Goal: Find contact information: Find contact information

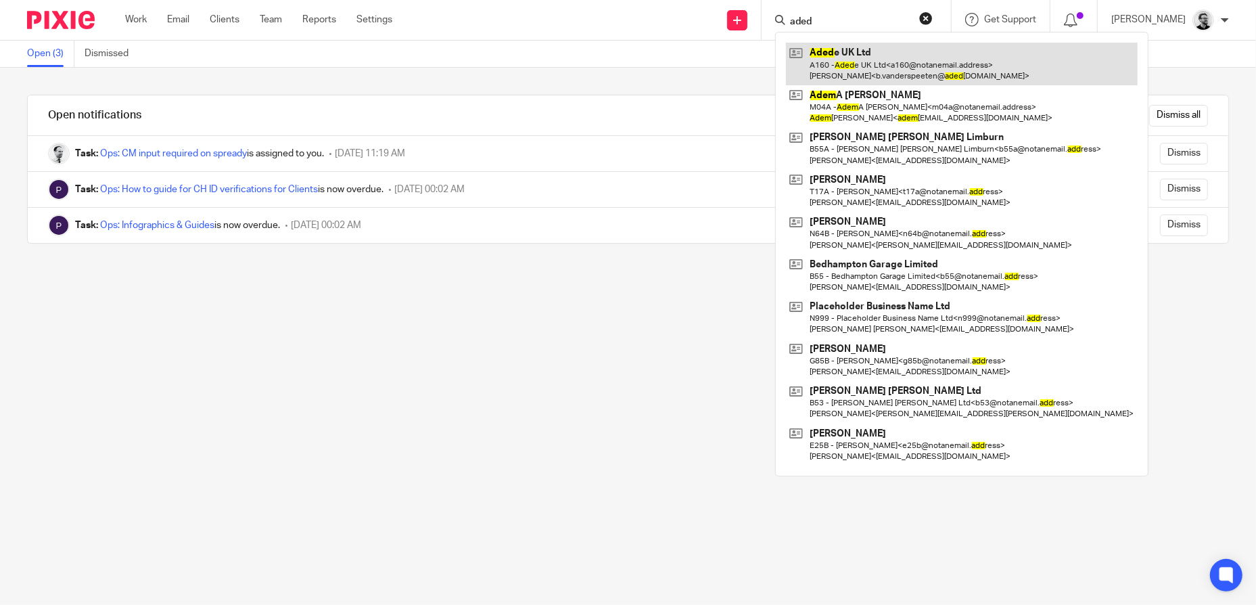
type input "aded"
click at [899, 58] on link at bounding box center [962, 64] width 352 height 42
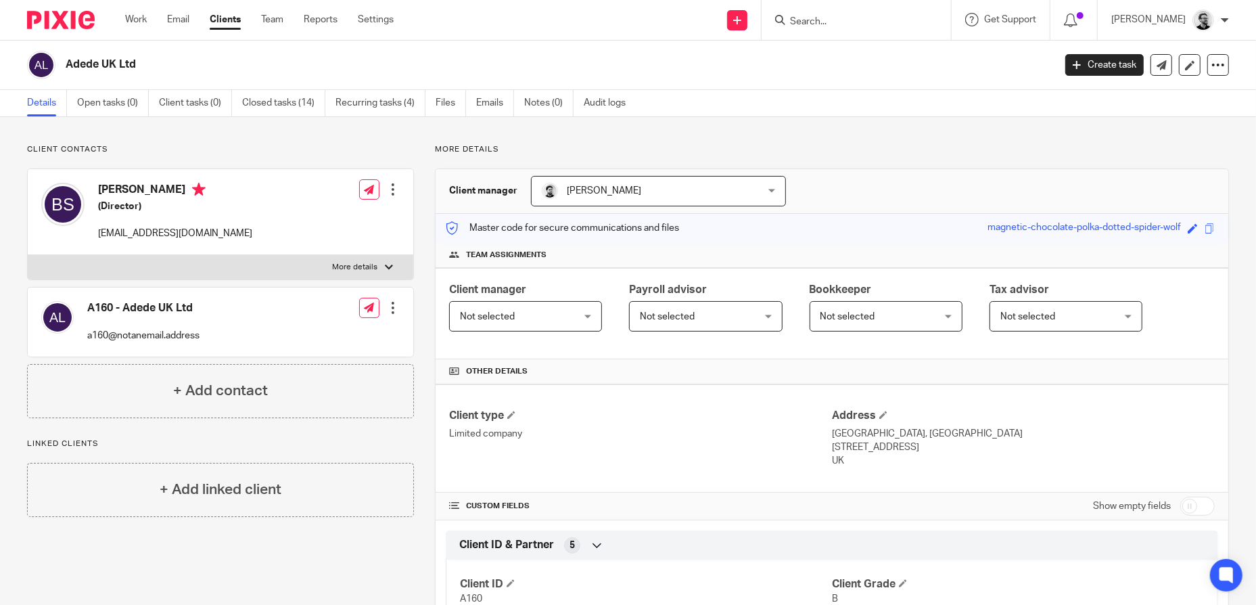
drag, startPoint x: 213, startPoint y: 191, endPoint x: 99, endPoint y: 188, distance: 113.7
click at [99, 188] on h4 "Bart Van der Speeten" at bounding box center [175, 191] width 154 height 17
copy h4 "Bart Van der Speeten"
click at [304, 155] on div "Client contacts A160 - Adede UK Ltd a160@notanemail.address Edit contact Create…" at bounding box center [220, 281] width 387 height 274
click at [871, 20] on input "Search" at bounding box center [850, 22] width 122 height 12
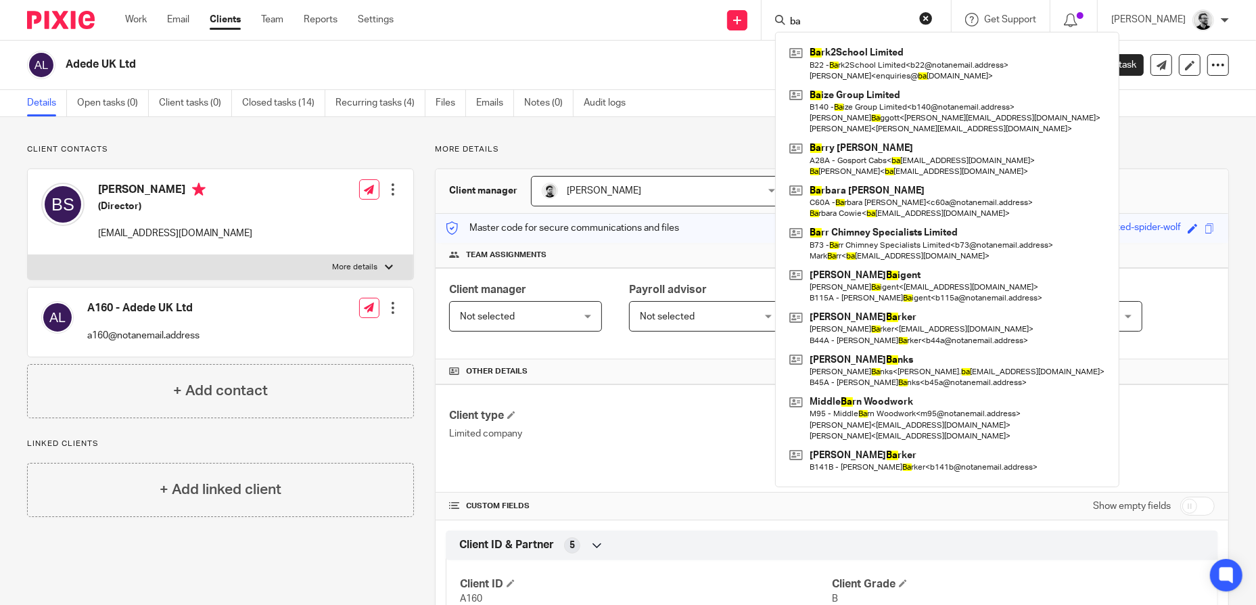
type input "b"
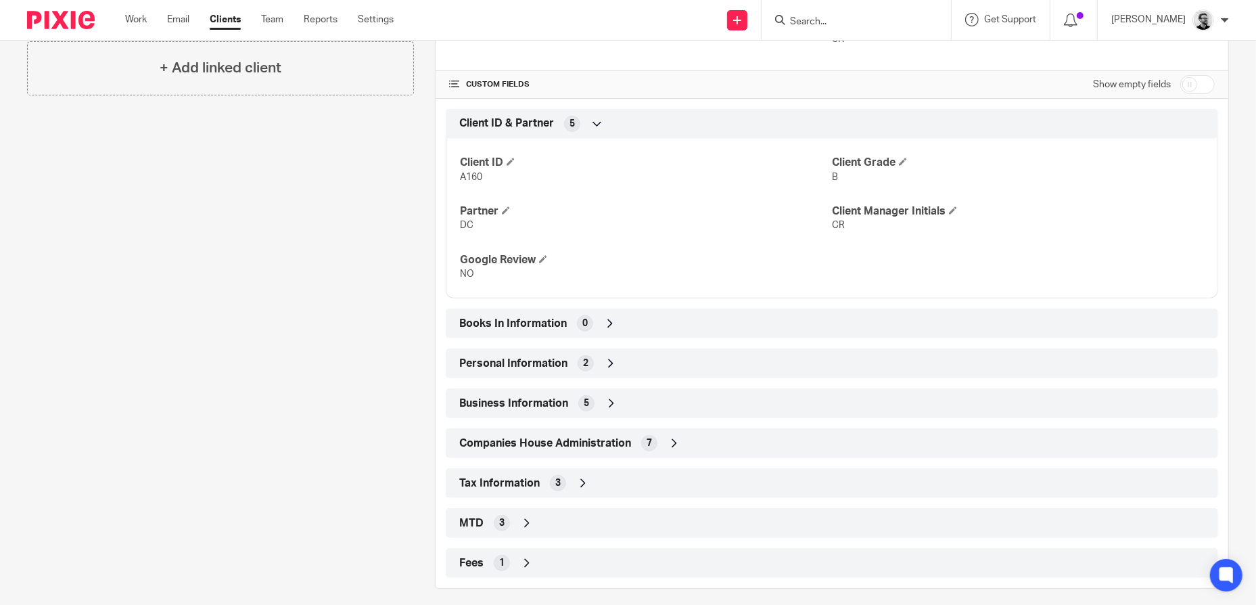
scroll to position [432, 0]
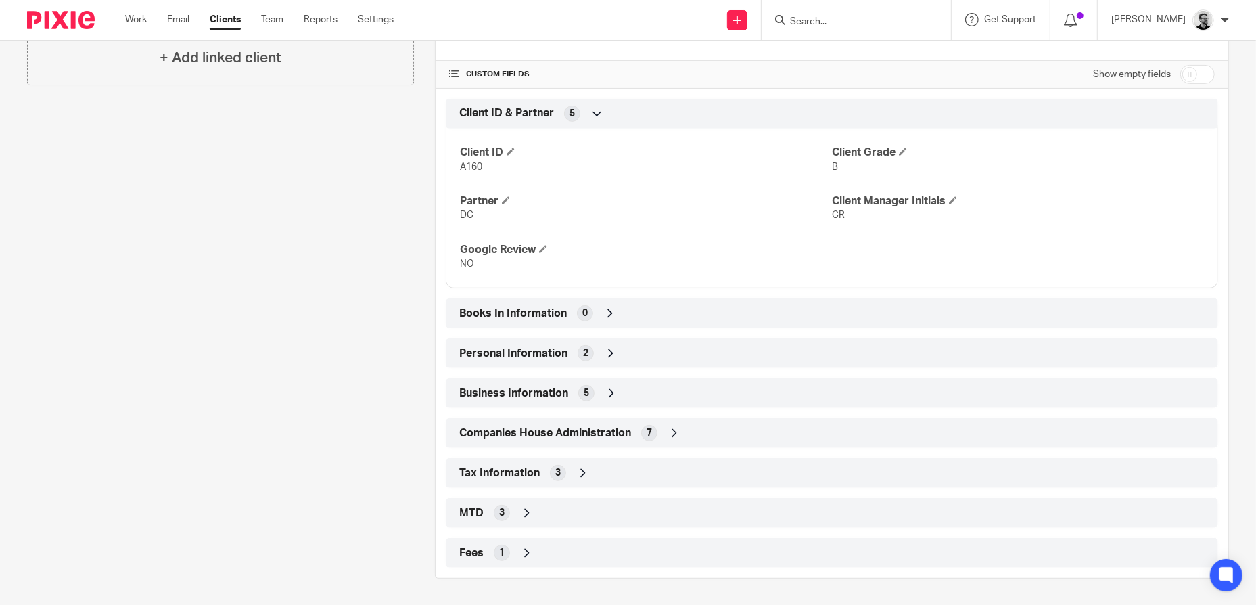
click at [622, 351] on div "Personal Information 2" at bounding box center [832, 353] width 752 height 23
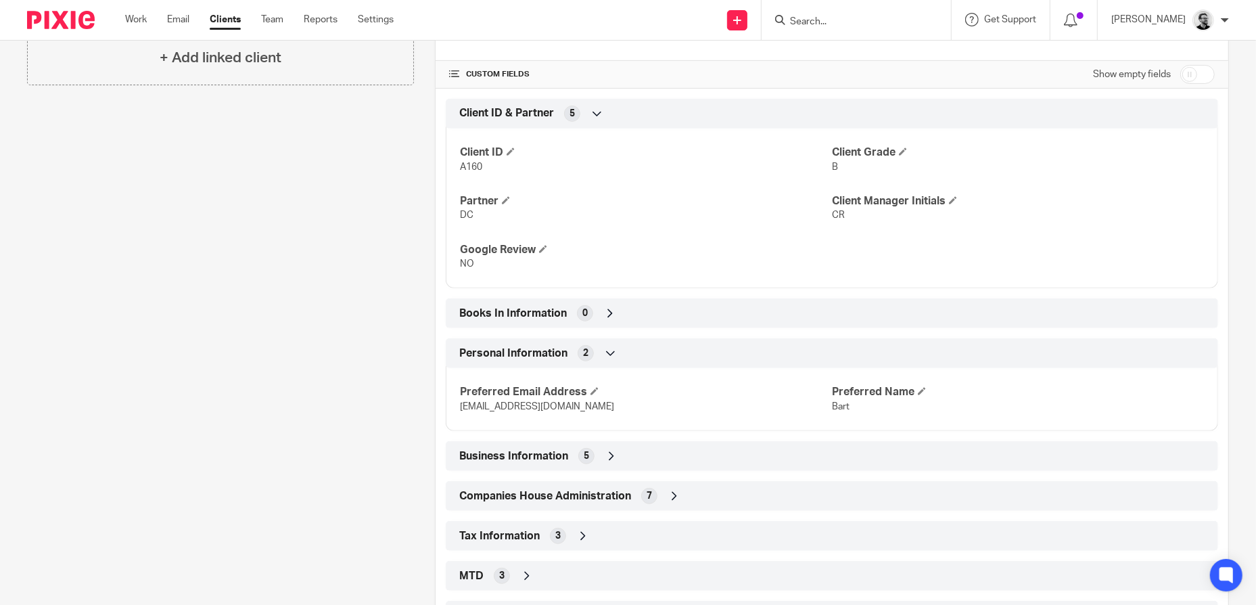
click at [622, 351] on div "Personal Information 2" at bounding box center [832, 353] width 752 height 23
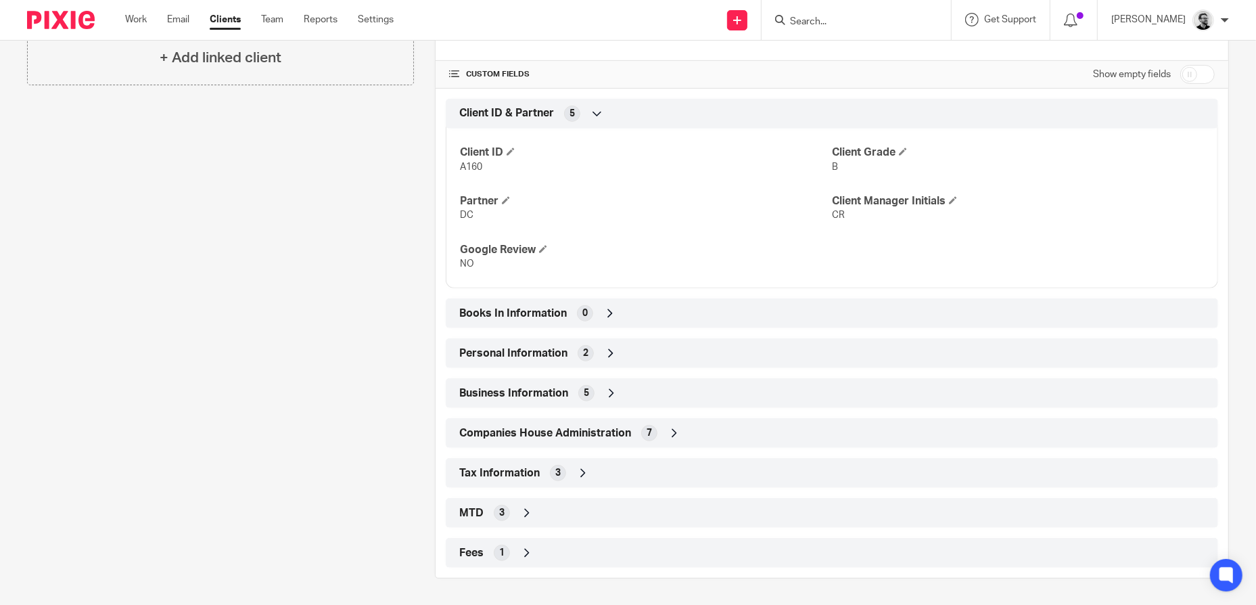
click at [624, 393] on div "Business Information 5" at bounding box center [832, 393] width 752 height 23
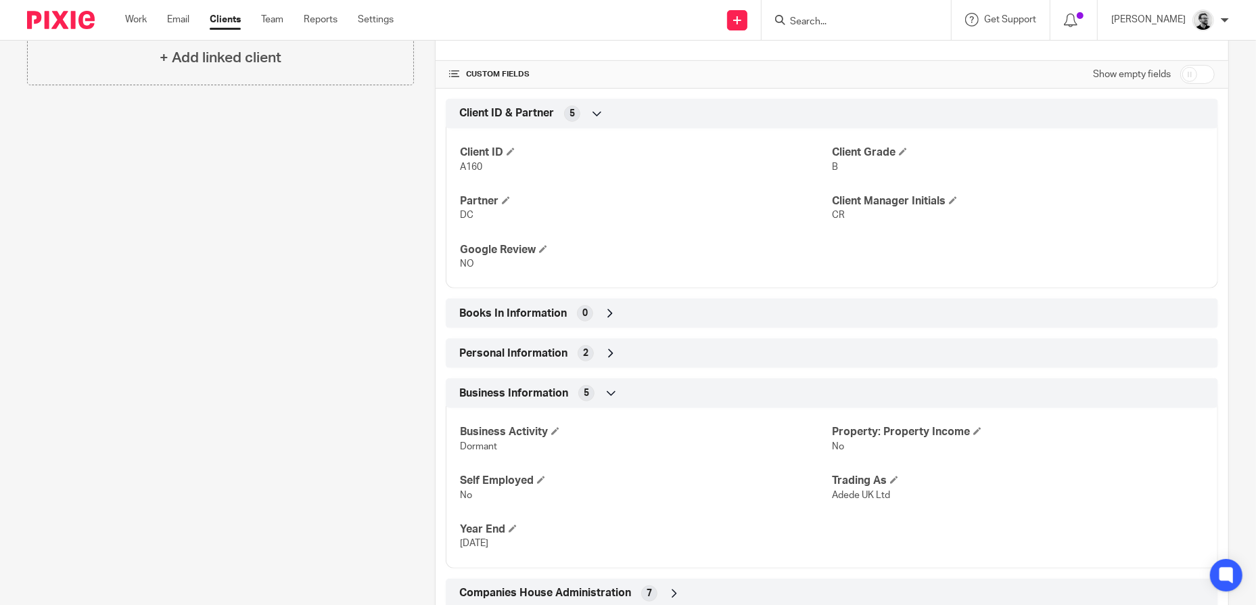
click at [624, 392] on div "Business Information 5" at bounding box center [832, 393] width 752 height 23
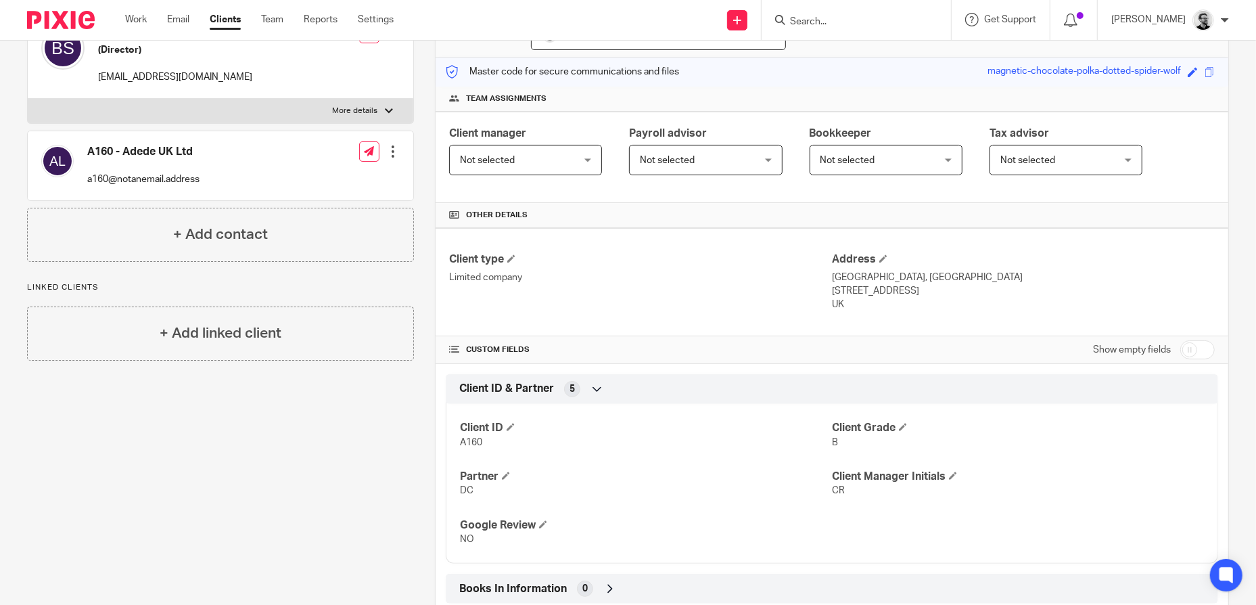
scroll to position [0, 0]
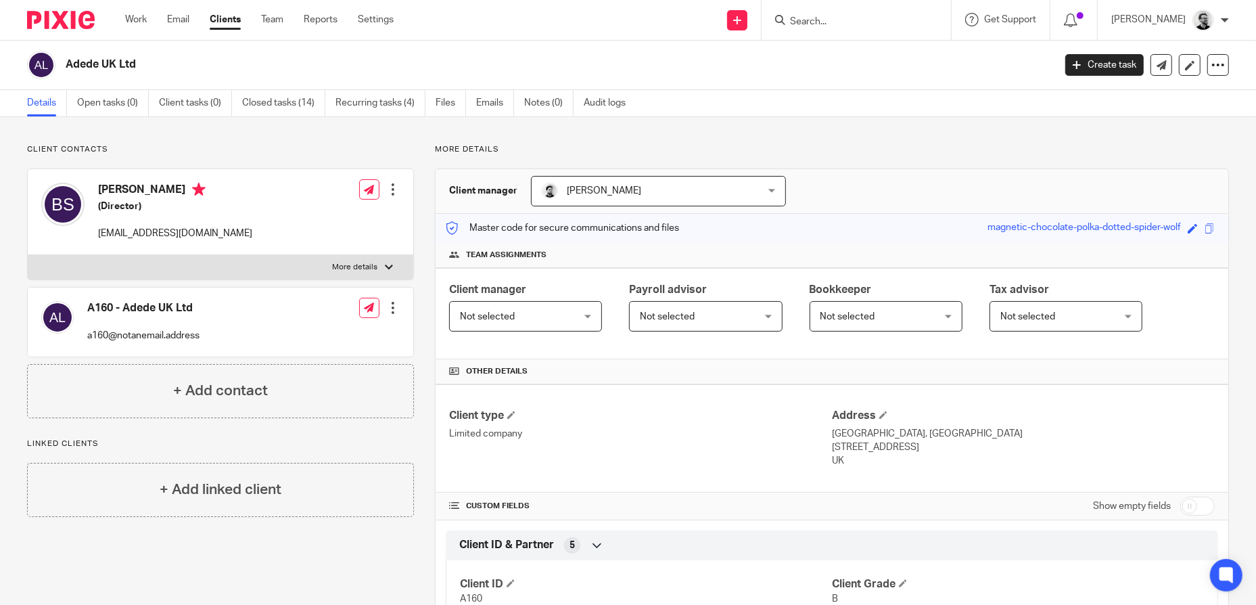
click at [828, 29] on div at bounding box center [856, 20] width 189 height 40
click at [831, 24] on input "Search" at bounding box center [850, 22] width 122 height 12
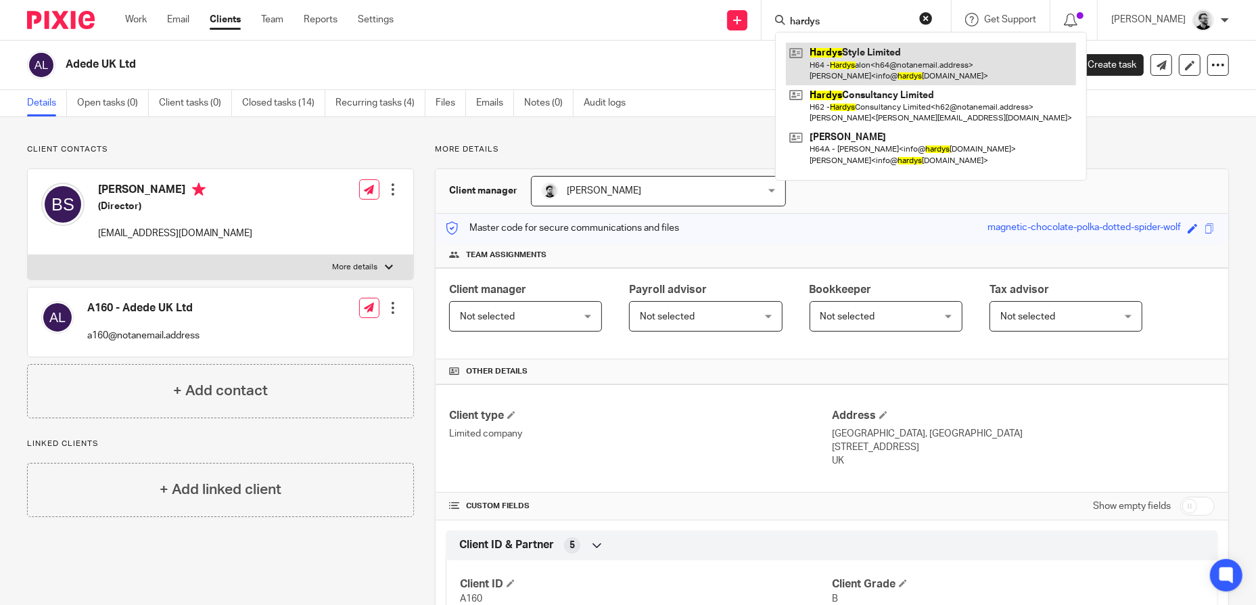
type input "hardys"
click at [897, 62] on link at bounding box center [931, 64] width 290 height 42
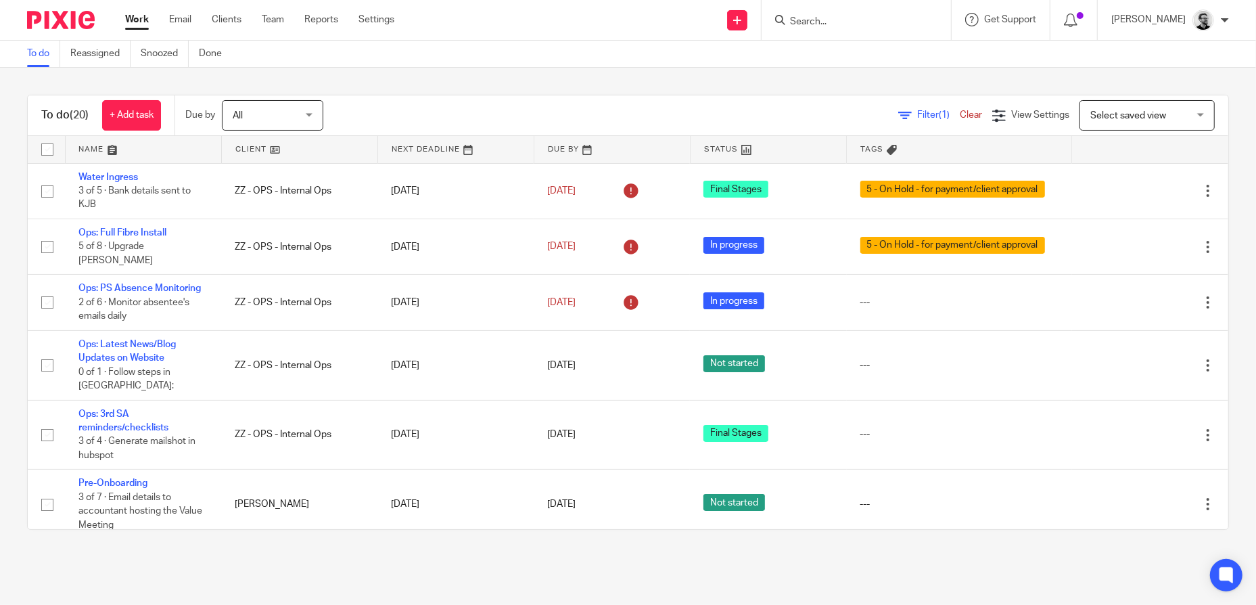
click at [834, 16] on input "Search" at bounding box center [850, 22] width 122 height 12
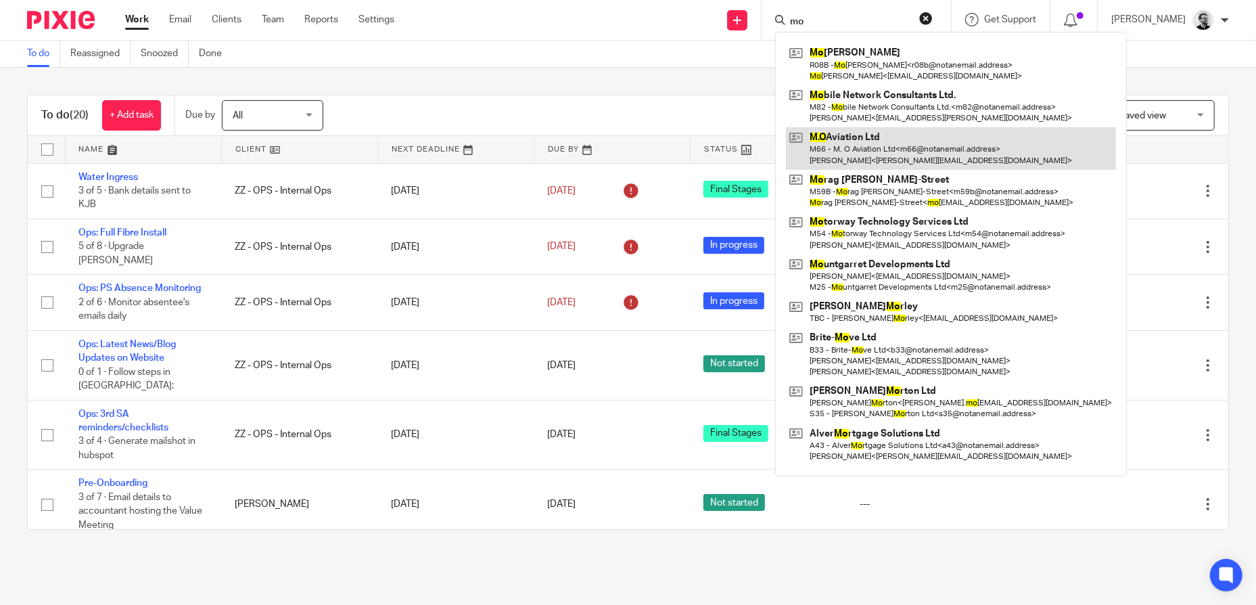
type input "mo"
click at [940, 138] on link at bounding box center [951, 148] width 330 height 42
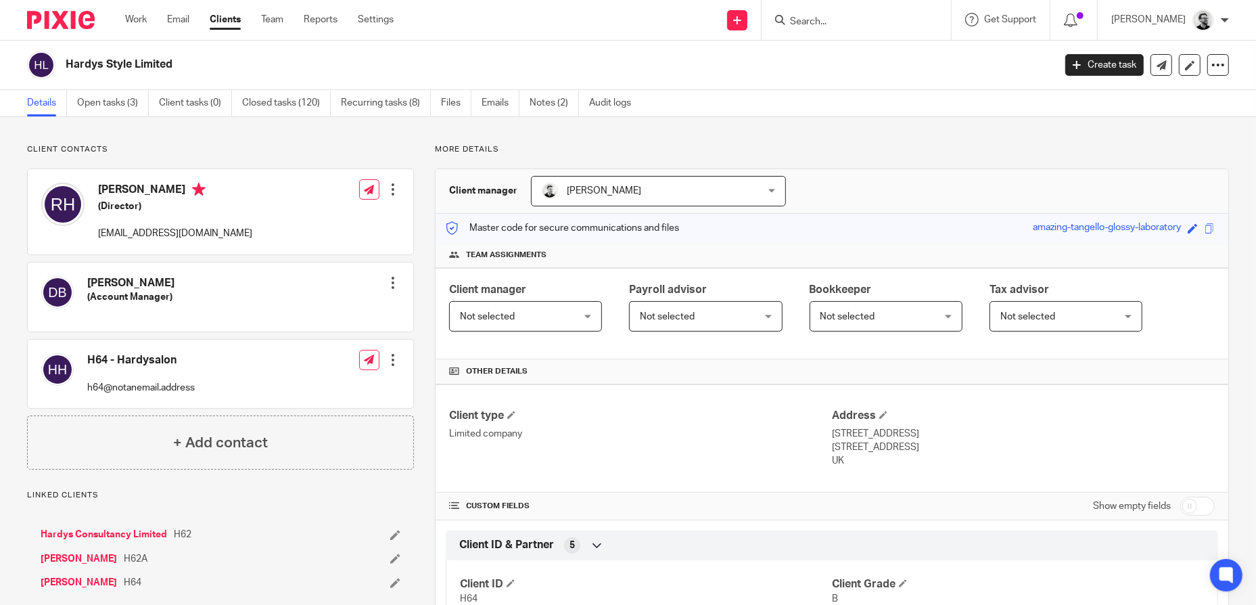
click at [840, 22] on input "Search" at bounding box center [850, 22] width 122 height 12
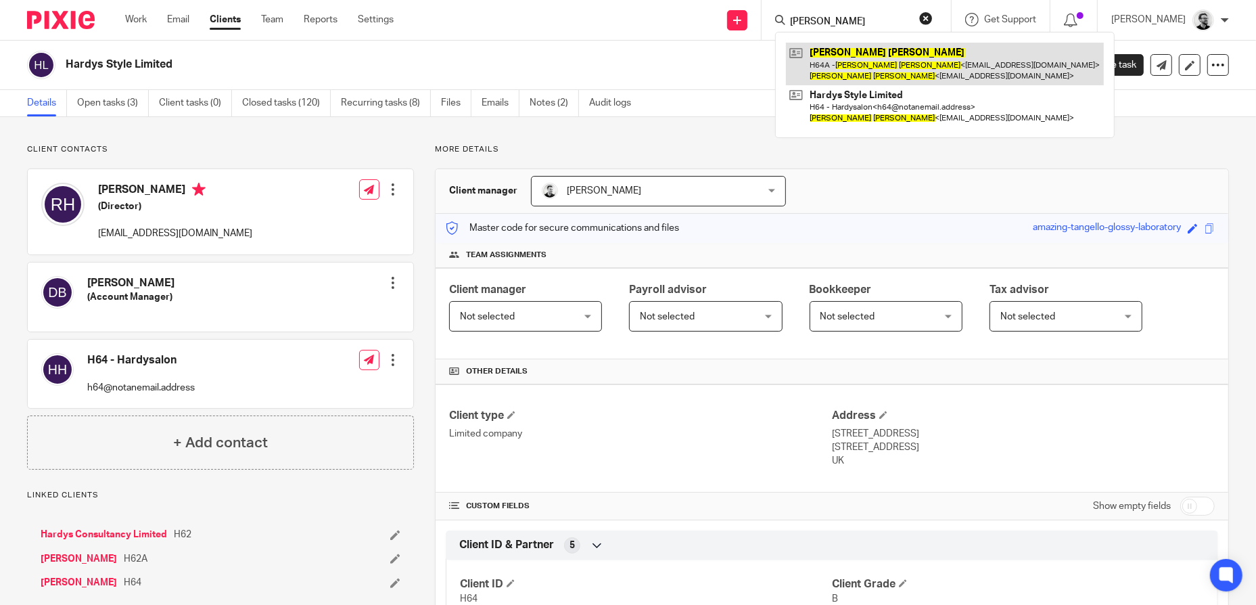
type input "hardy rachel"
click at [869, 62] on link at bounding box center [945, 64] width 318 height 42
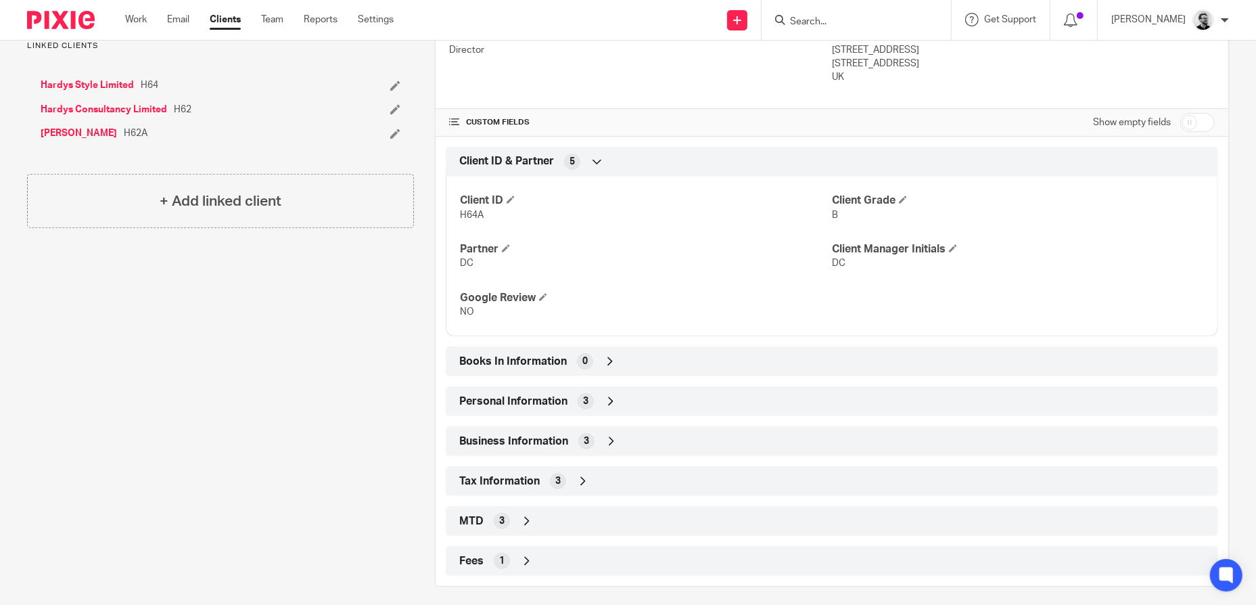
scroll to position [392, 0]
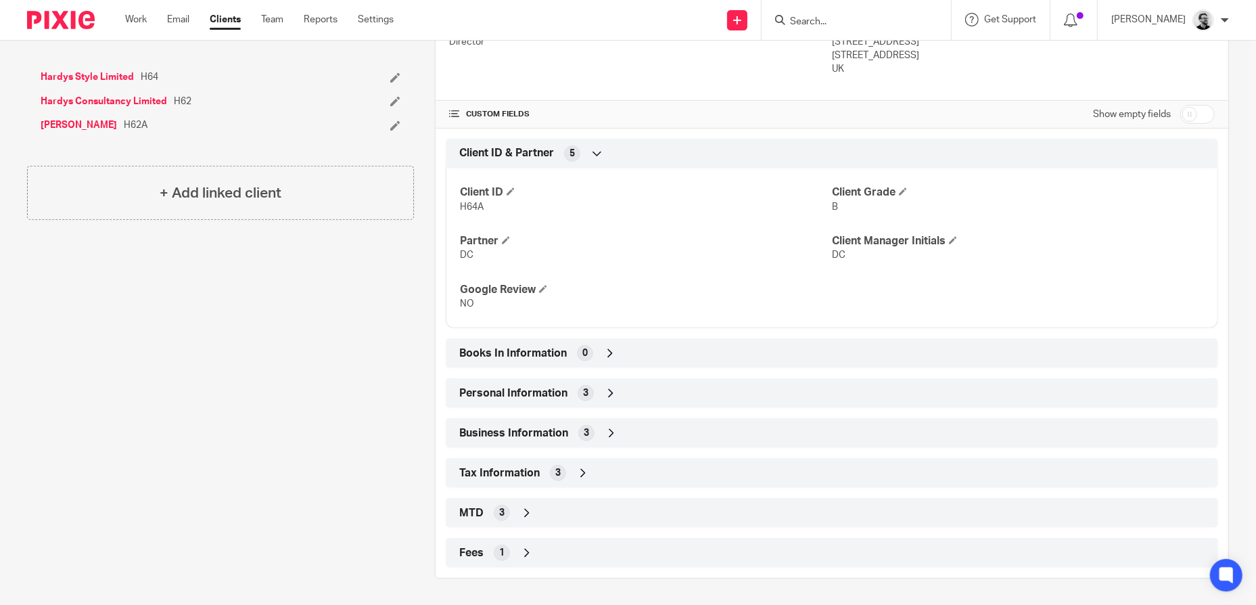
click at [620, 392] on div "Personal Information 3" at bounding box center [832, 393] width 752 height 23
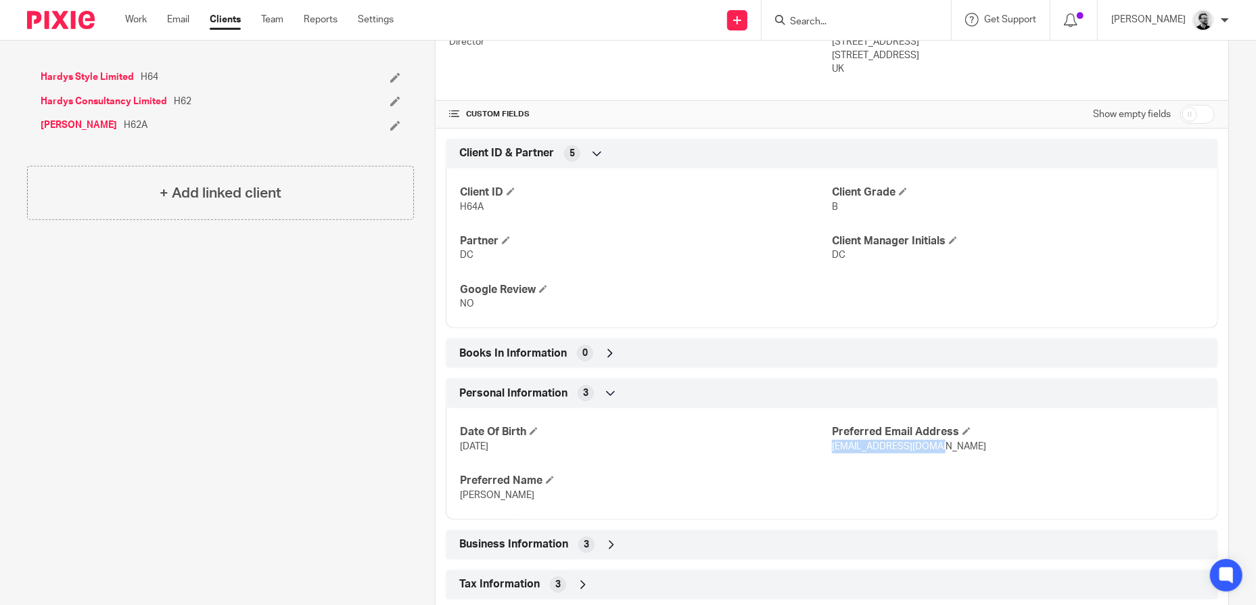
drag, startPoint x: 931, startPoint y: 447, endPoint x: 826, endPoint y: 452, distance: 105.0
click at [832, 452] on p "[EMAIL_ADDRESS][DOMAIN_NAME]" at bounding box center [1018, 447] width 372 height 14
copy span "info@hardysalon.co.uk"
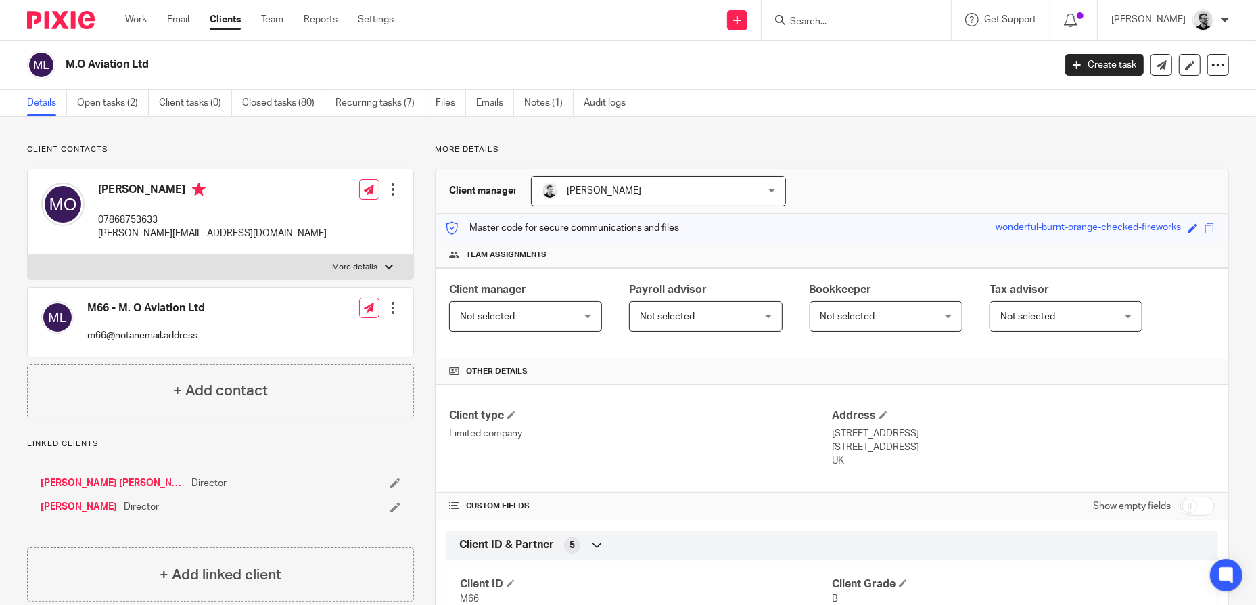
click at [144, 220] on p "07868753633" at bounding box center [212, 220] width 229 height 14
copy p "07868753633"
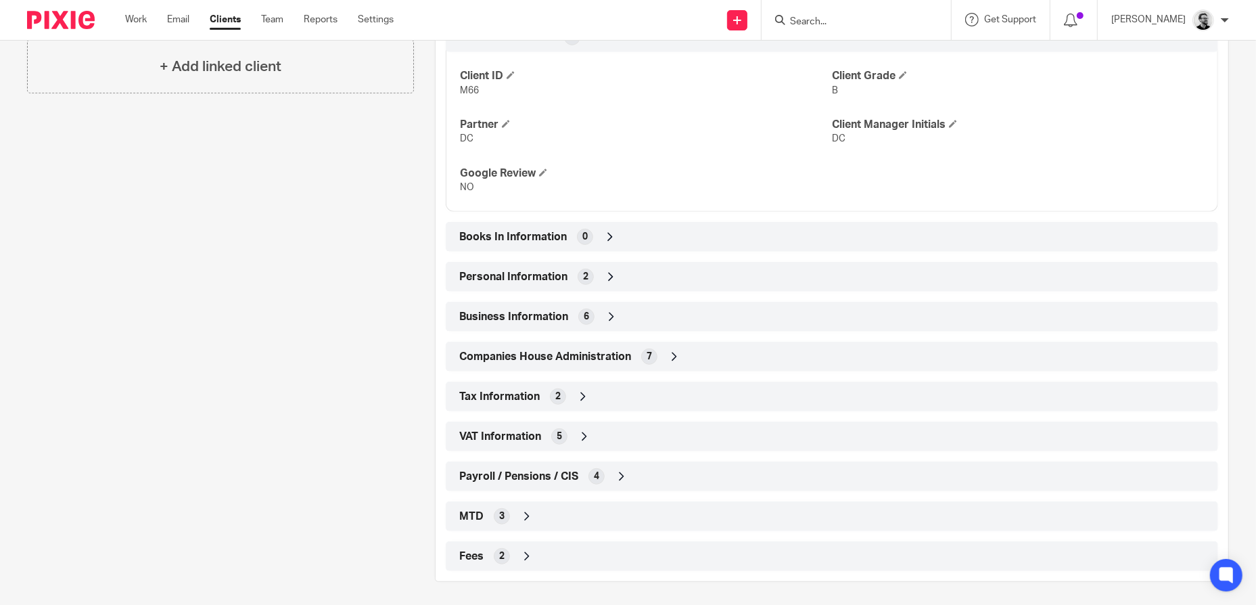
scroll to position [511, 0]
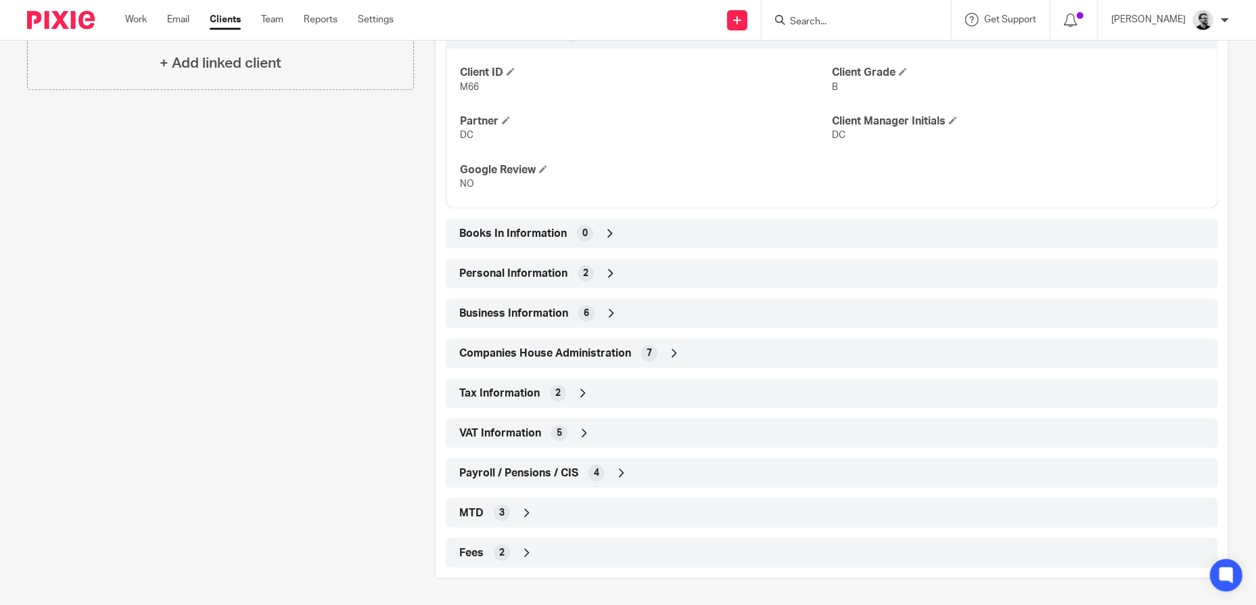
click at [616, 432] on div "VAT Information 5" at bounding box center [832, 433] width 752 height 23
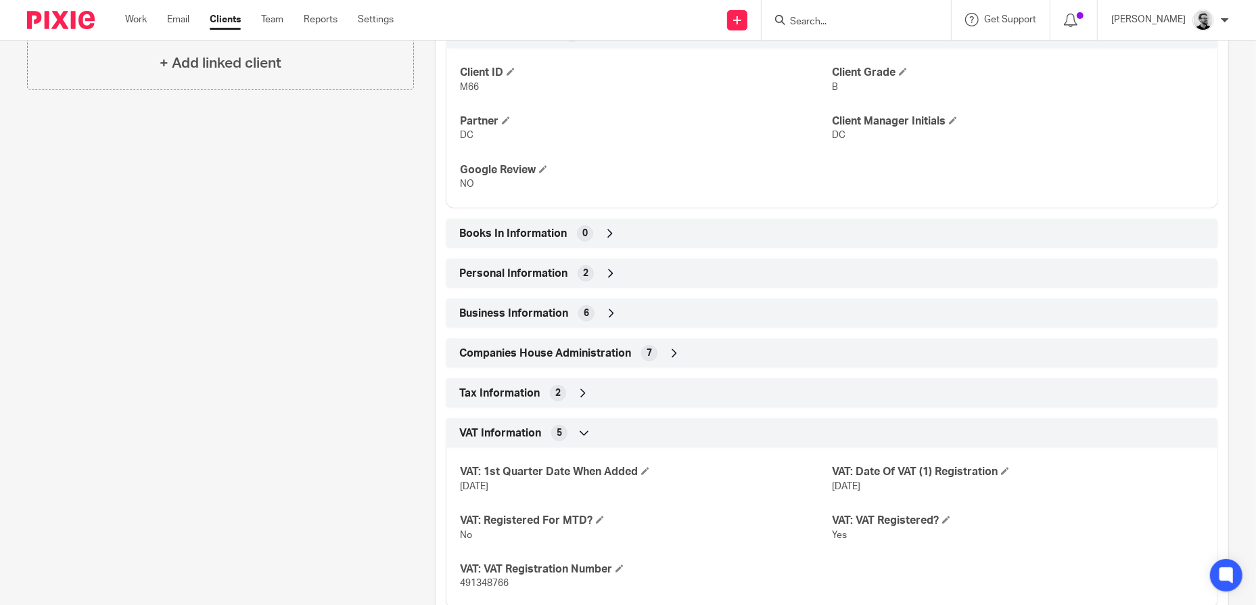
click at [616, 434] on div "VAT Information 5" at bounding box center [832, 433] width 752 height 23
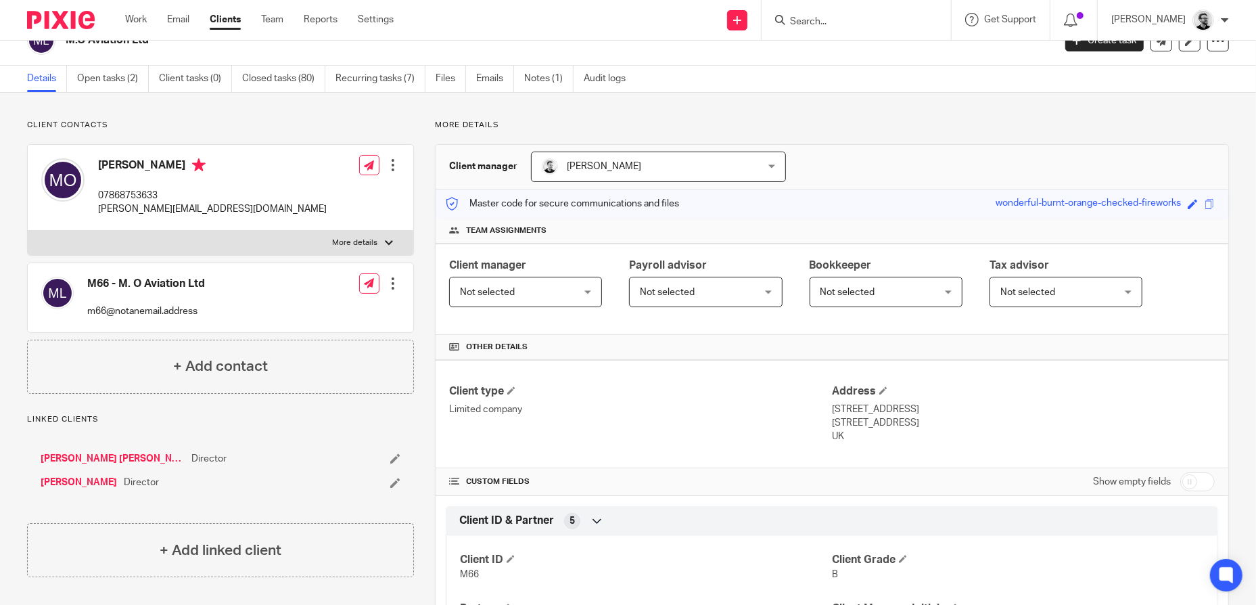
scroll to position [0, 0]
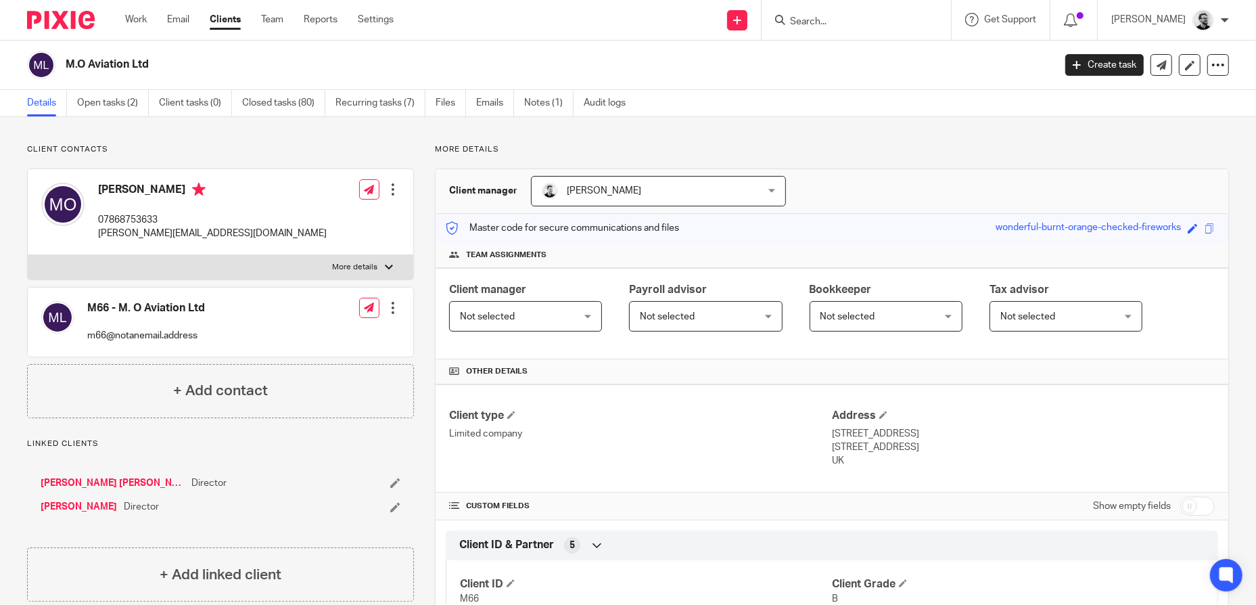
drag, startPoint x: 168, startPoint y: 65, endPoint x: 65, endPoint y: 66, distance: 102.8
click at [66, 66] on h2 "M.O Aviation Ltd" at bounding box center [457, 65] width 783 height 14
copy h2 "M.O Aviation Ltd"
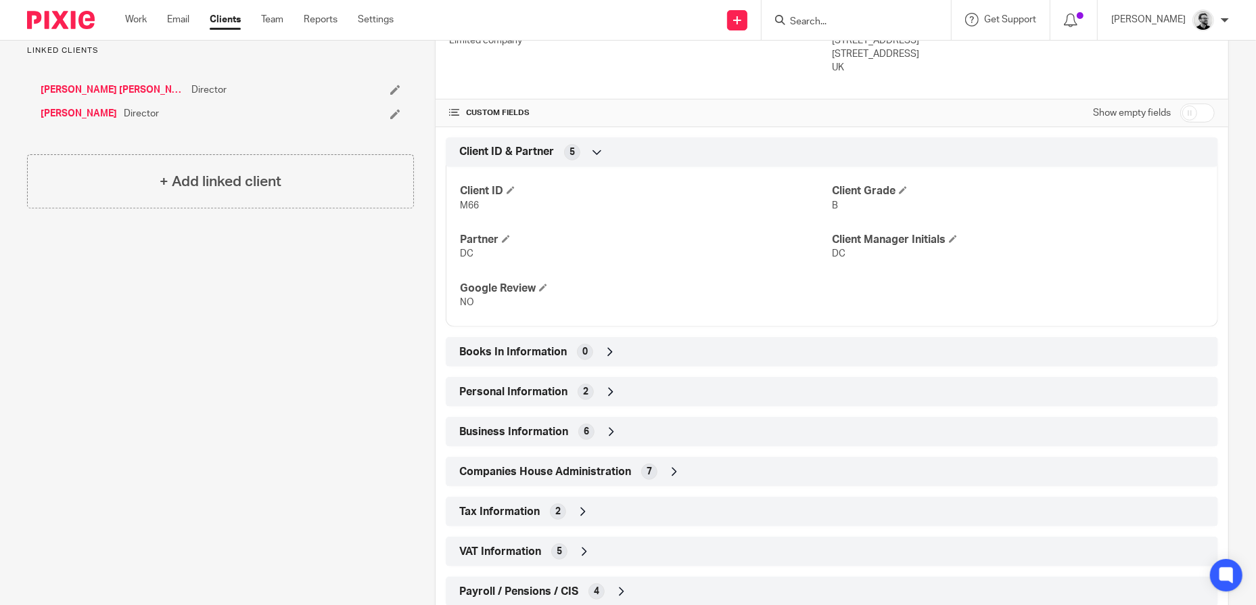
scroll to position [511, 0]
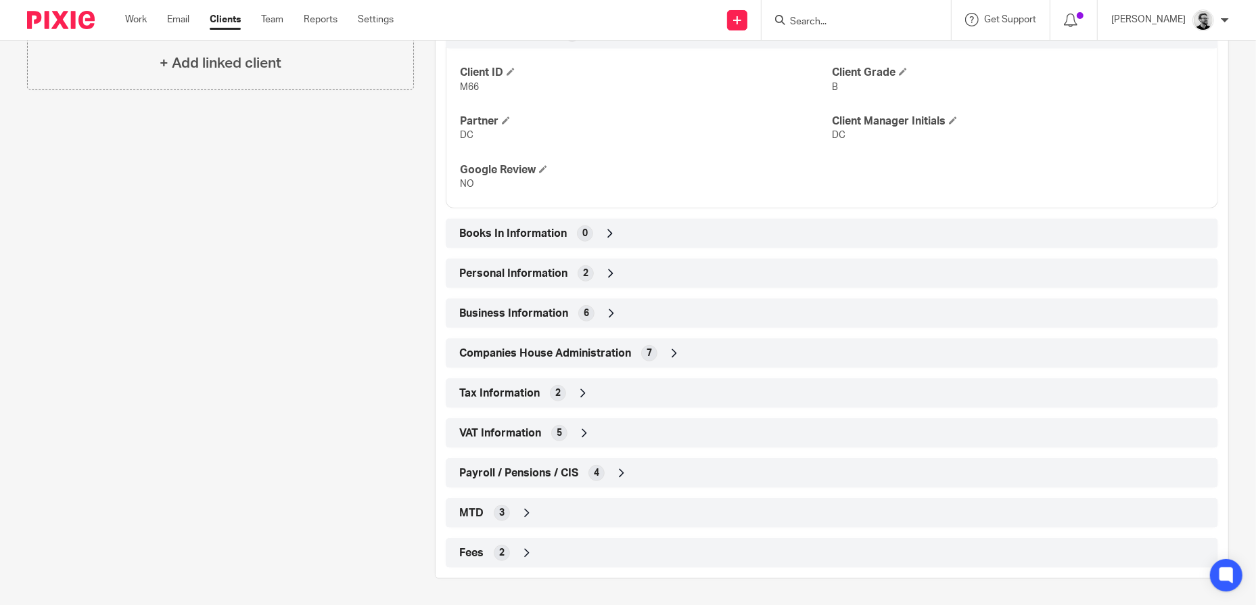
click at [612, 268] on icon at bounding box center [611, 274] width 14 height 14
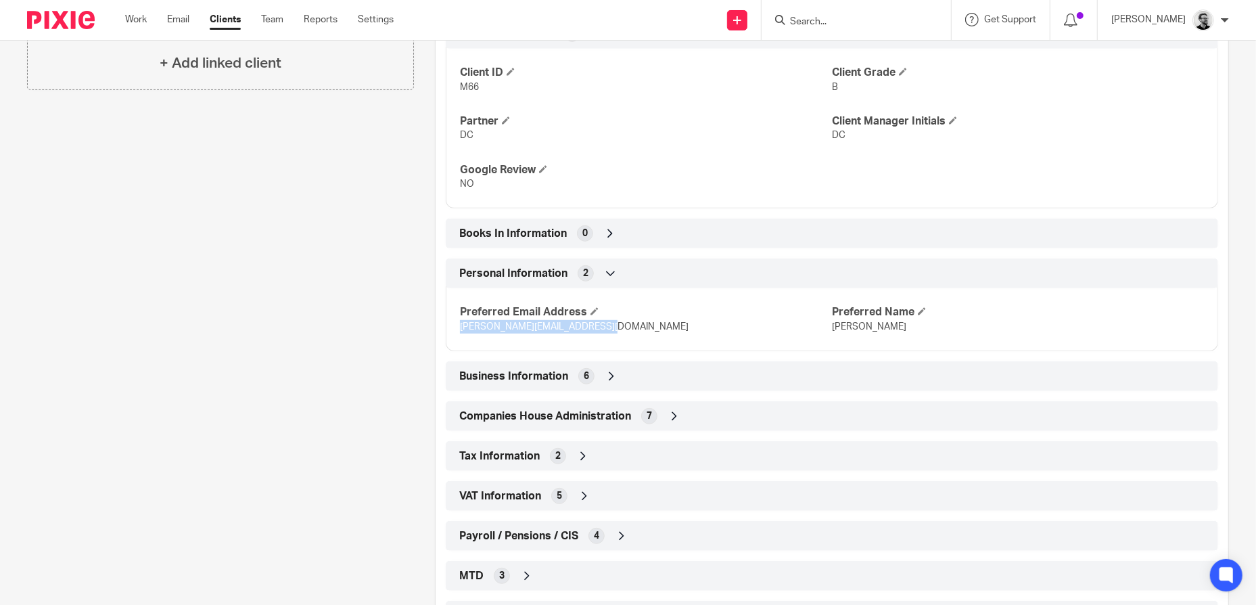
drag, startPoint x: 626, startPoint y: 326, endPoint x: 458, endPoint y: 329, distance: 167.8
click at [460, 329] on p "[PERSON_NAME][EMAIL_ADDRESS][DOMAIN_NAME]" at bounding box center [646, 327] width 372 height 14
copy span "[PERSON_NAME][EMAIL_ADDRESS][DOMAIN_NAME]"
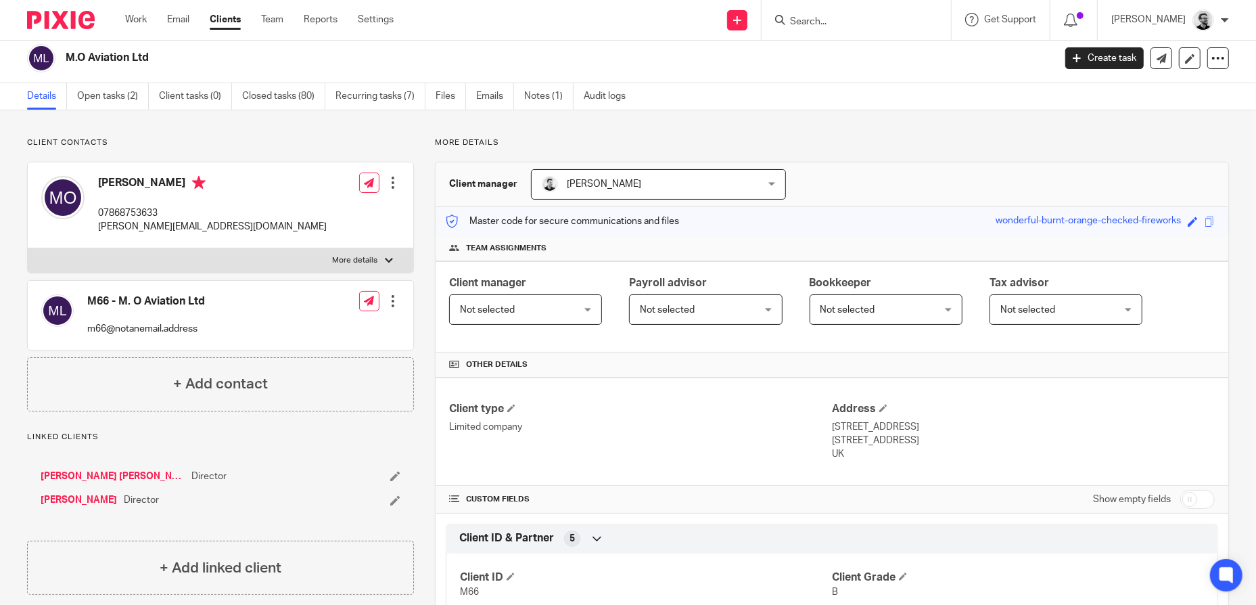
scroll to position [0, 0]
